Goal: Task Accomplishment & Management: Use online tool/utility

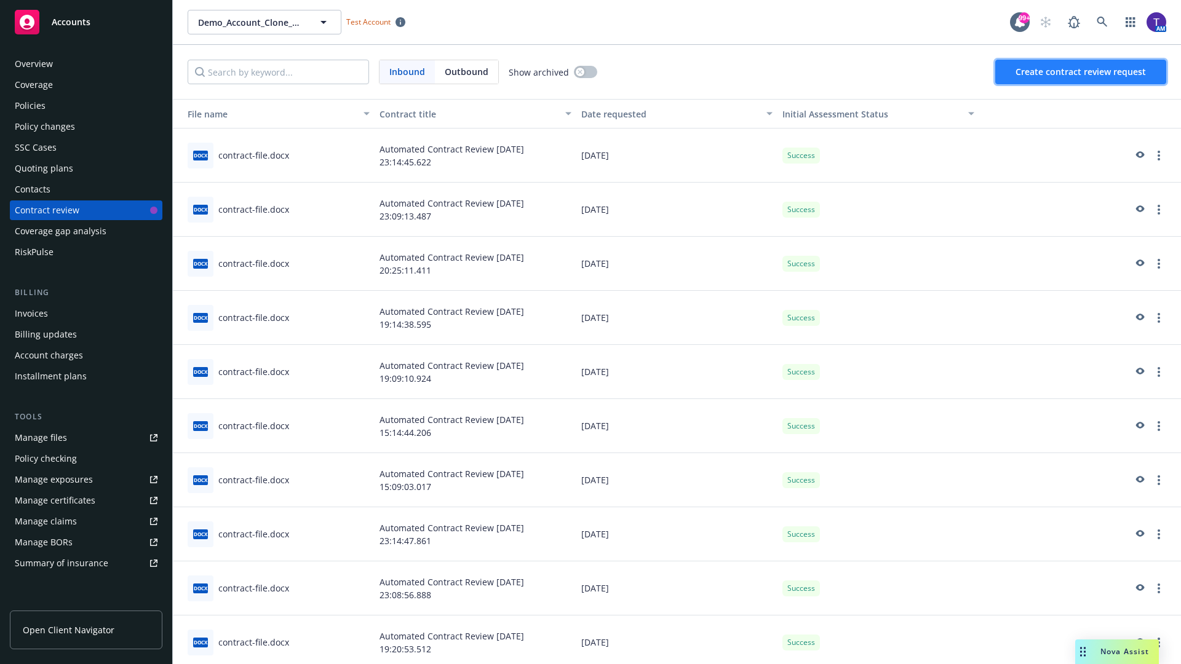
click at [1081, 72] on span "Create contract review request" at bounding box center [1081, 72] width 130 height 12
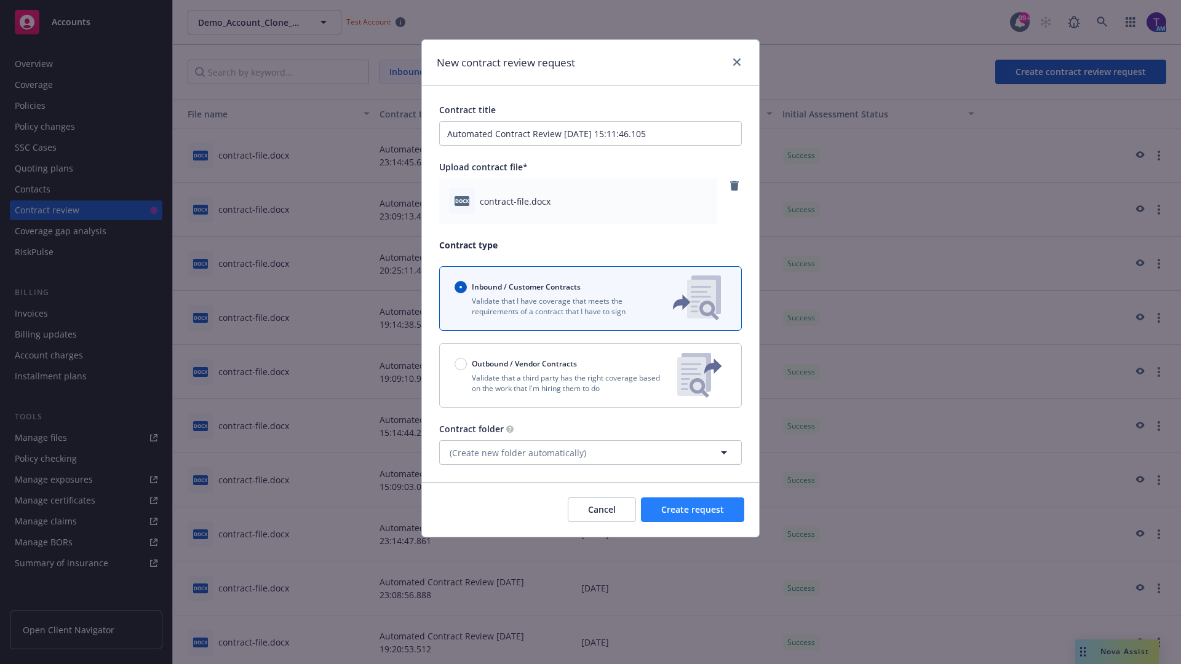
type input "Automated Contract Review [DATE] 15:11:46.105"
click at [693, 510] on span "Create request" at bounding box center [692, 510] width 63 height 12
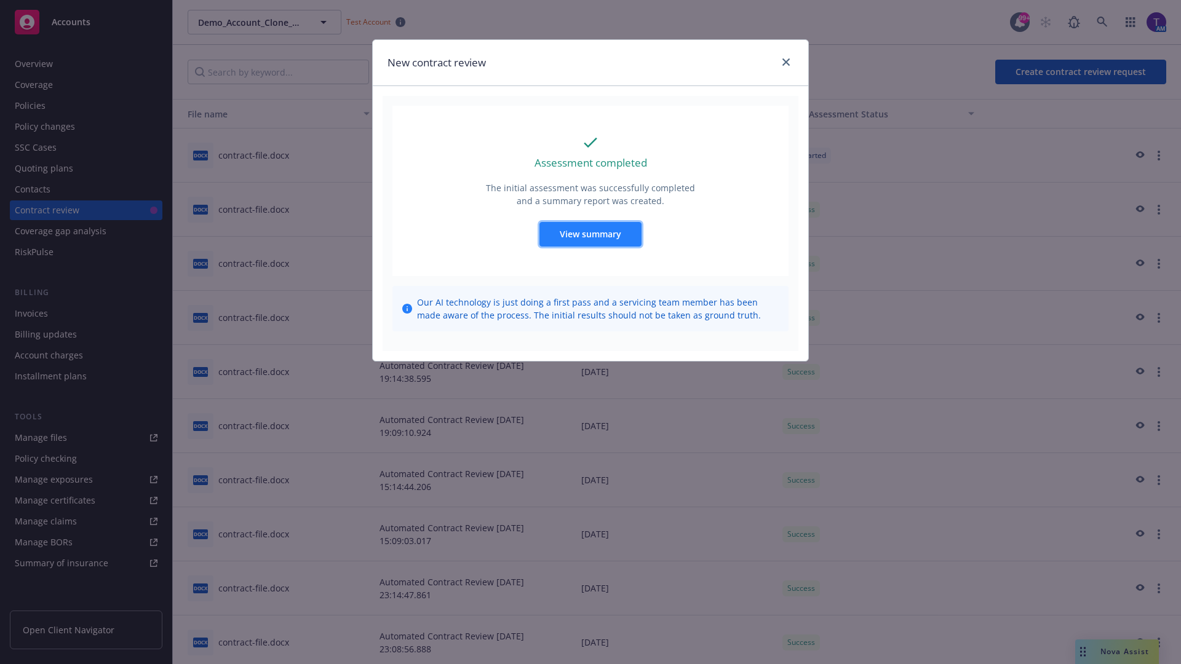
click at [590, 234] on span "View summary" at bounding box center [591, 234] width 62 height 12
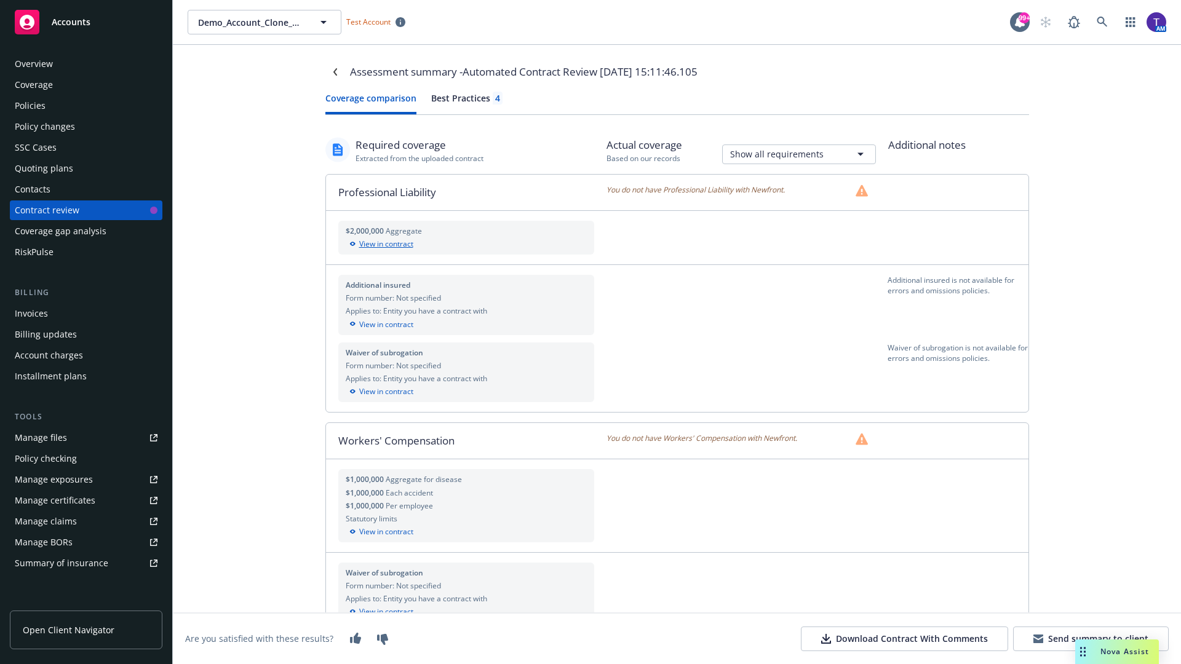
click at [466, 244] on div "View in contract" at bounding box center [467, 244] width 242 height 11
